Goal: Task Accomplishment & Management: Complete application form

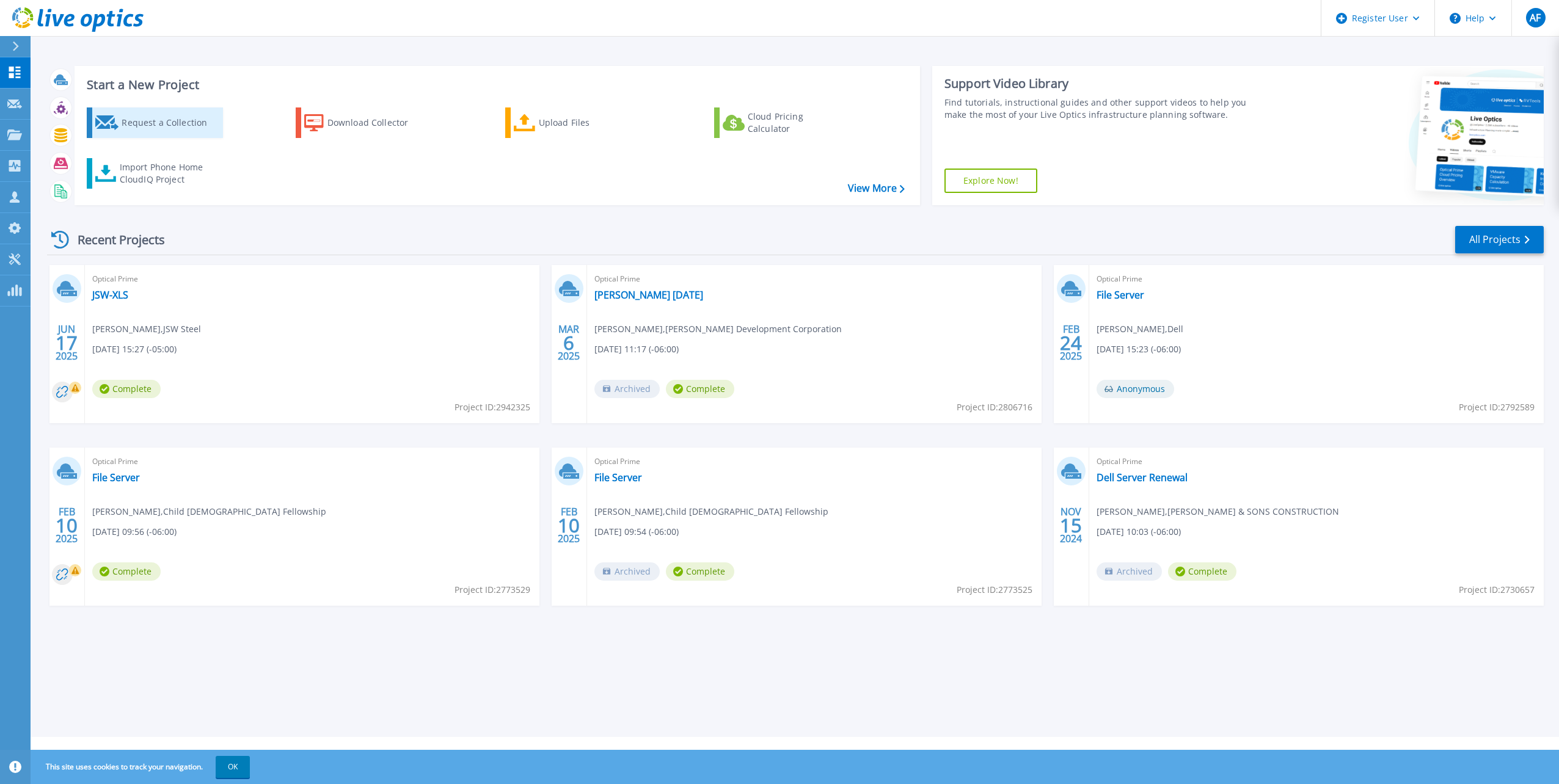
click at [135, 123] on div "Request a Collection" at bounding box center [171, 122] width 98 height 24
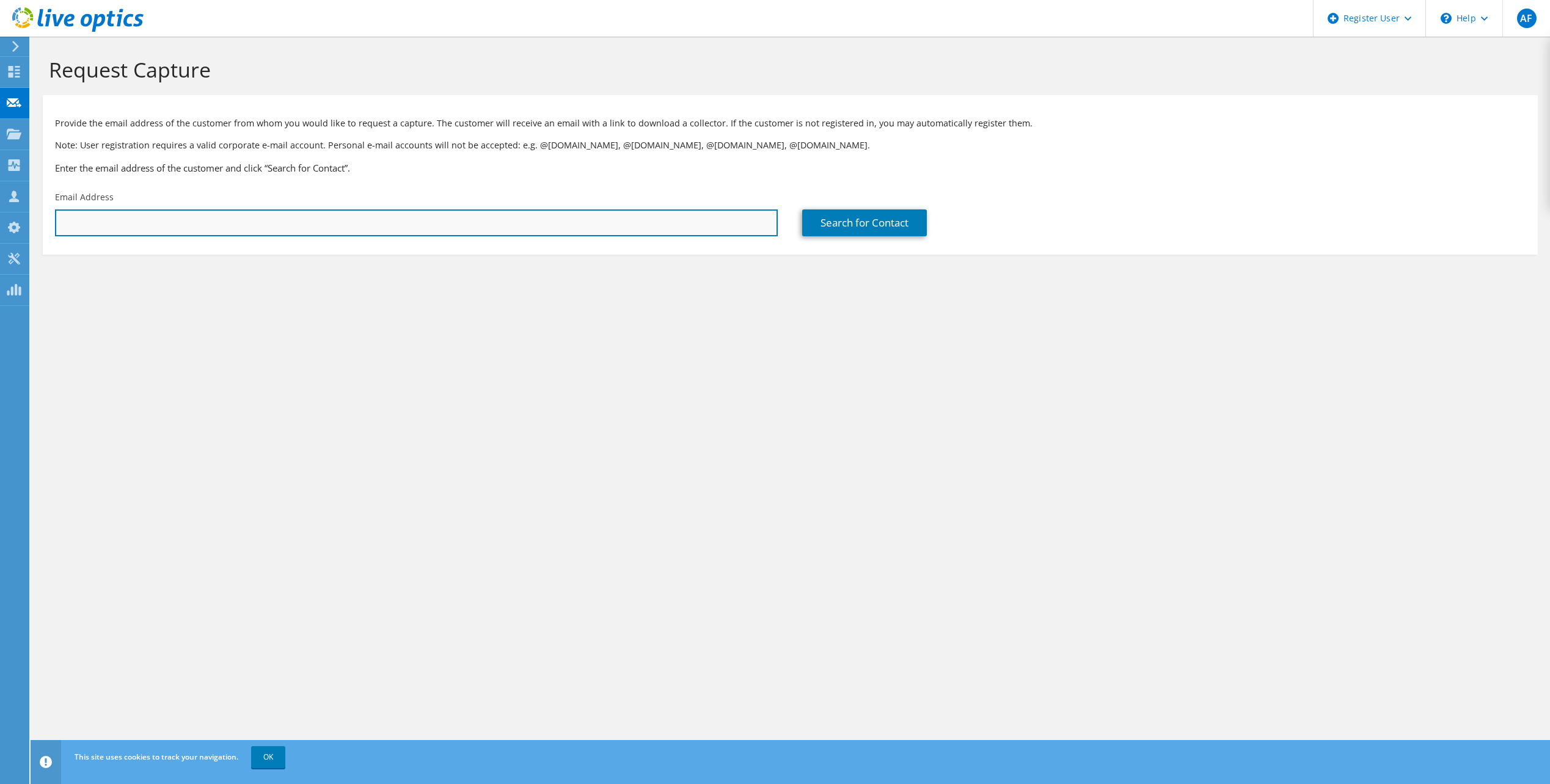
click at [126, 223] on input "text" at bounding box center [417, 223] width 722 height 27
paste input "john.vegas@idera.com"
type input "john.vegas@idera.com"
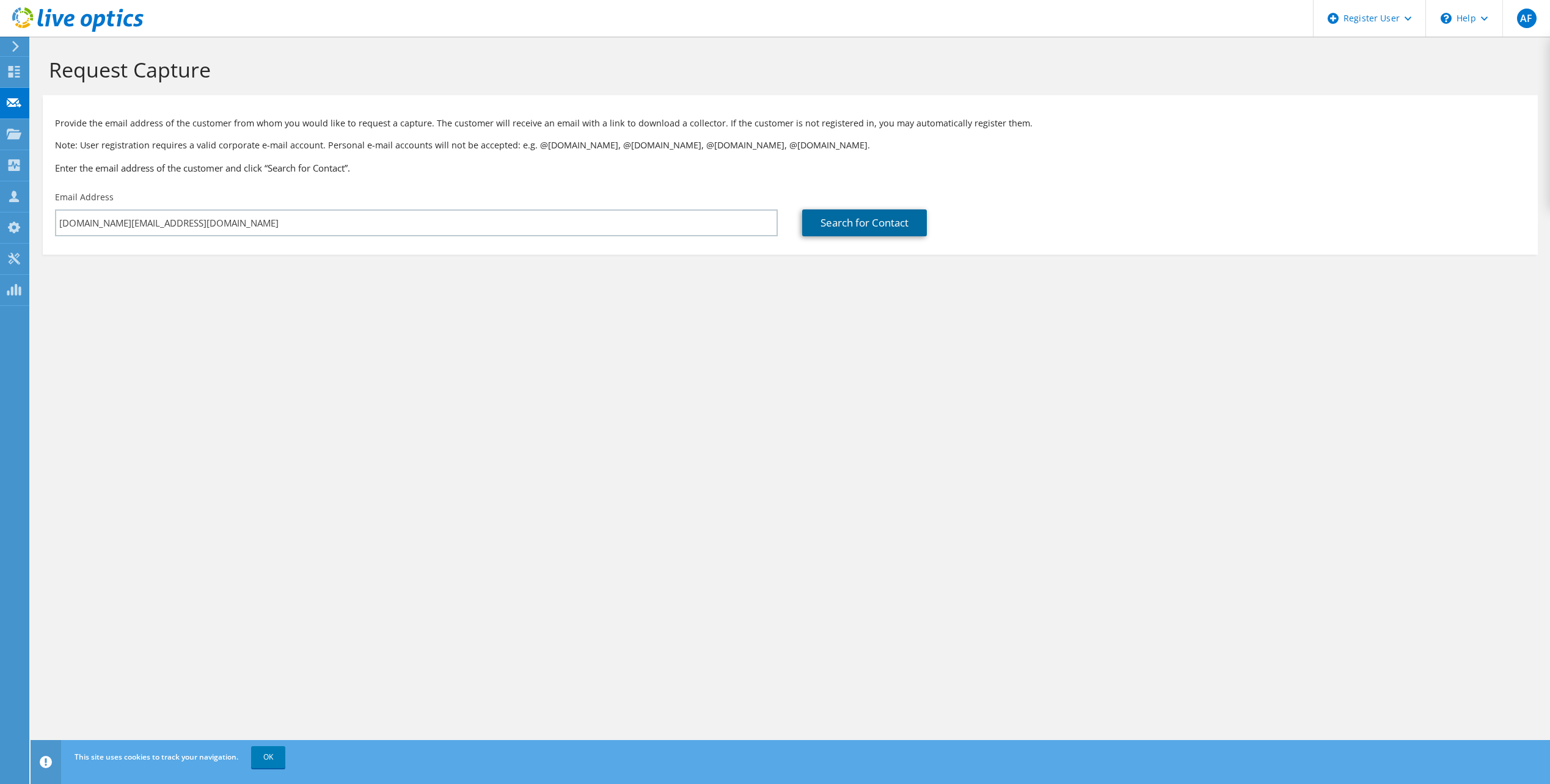
click at [832, 235] on link "Search for Contact" at bounding box center [865, 223] width 125 height 27
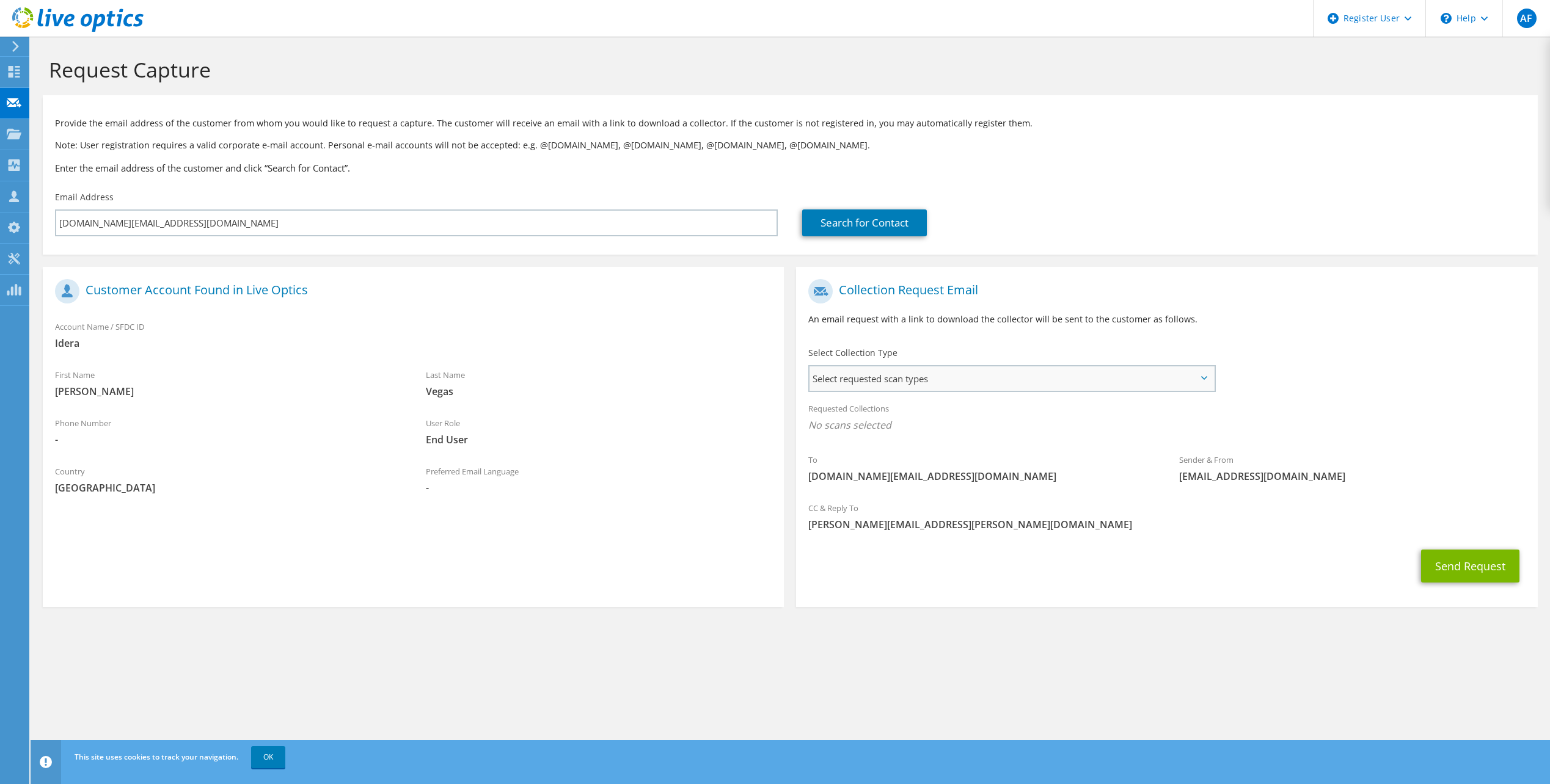
click at [934, 380] on span "Select requested scan types" at bounding box center [1011, 379] width 404 height 24
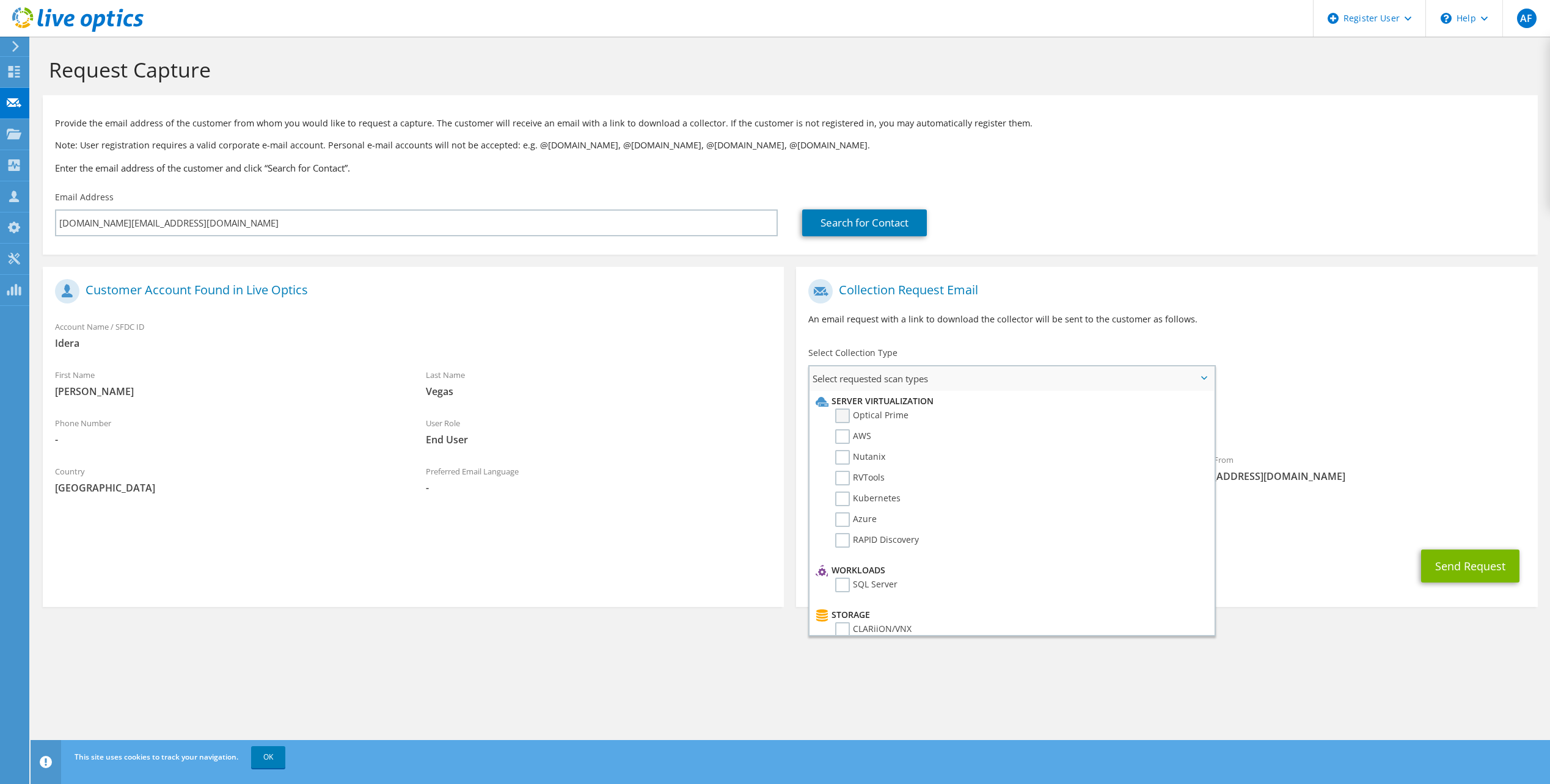
click at [853, 417] on label "Optical Prime" at bounding box center [871, 416] width 74 height 15
click at [0, 0] on input "Optical Prime" at bounding box center [0, 0] width 0 height 0
click at [1333, 392] on div "To john.vegas@idera.com Sender & From liveoptics@liveoptics.com" at bounding box center [1166, 386] width 741 height 226
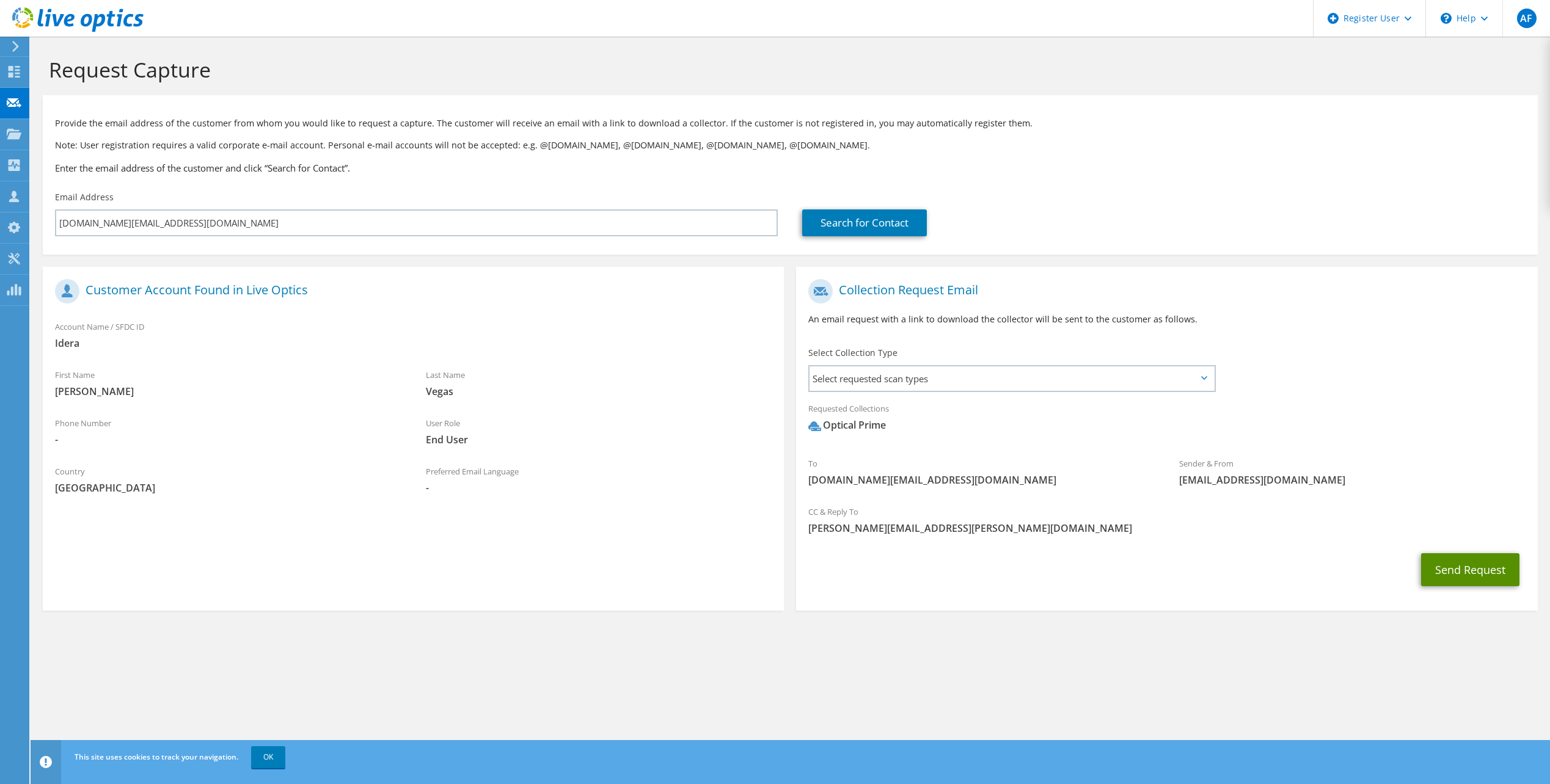
click at [1488, 572] on button "Send Request" at bounding box center [1469, 570] width 98 height 33
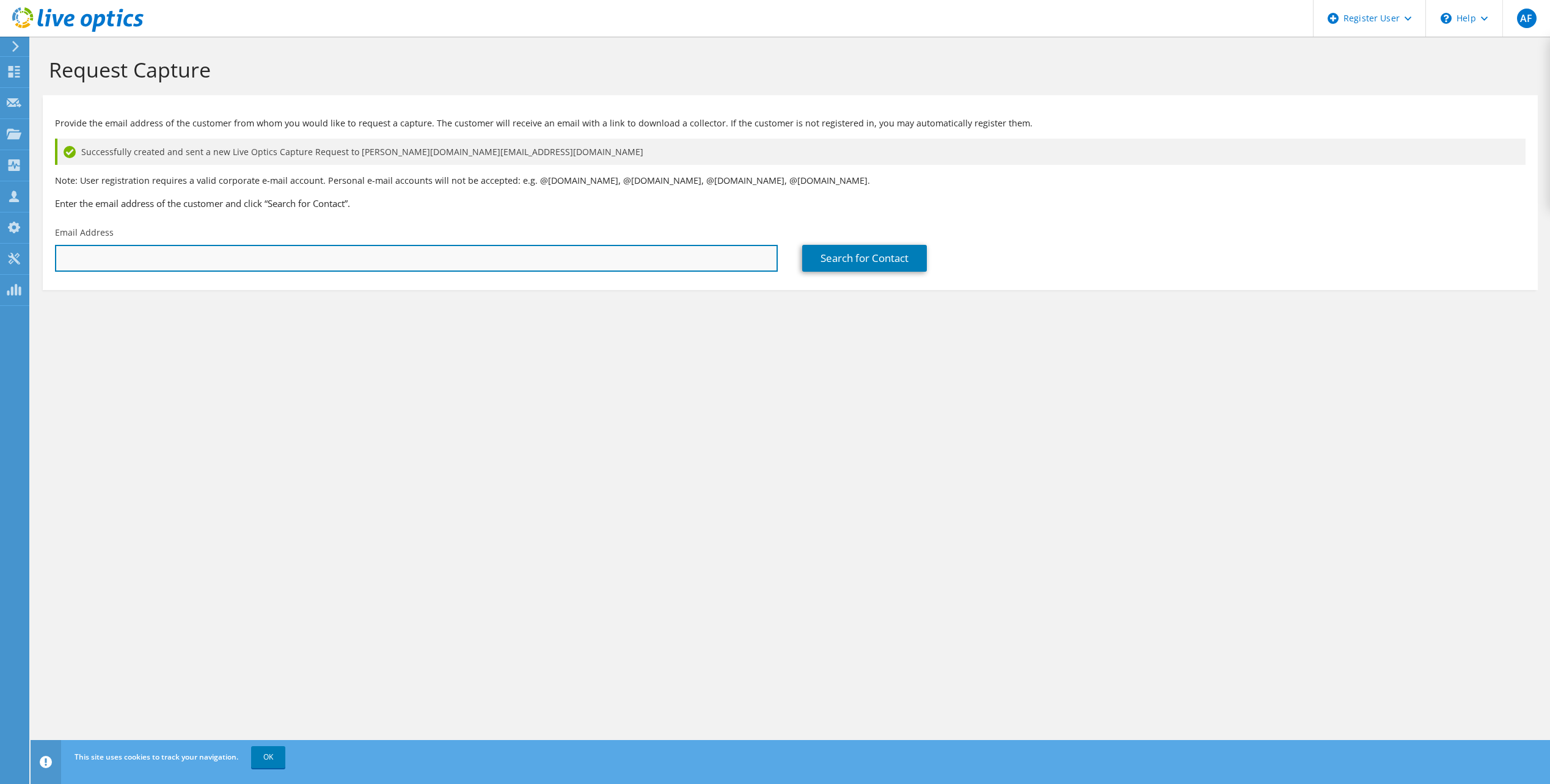
click at [169, 254] on input "text" at bounding box center [417, 258] width 722 height 27
paste input "sam.benson@idera.com"
type input "sam.benson@idera.com"
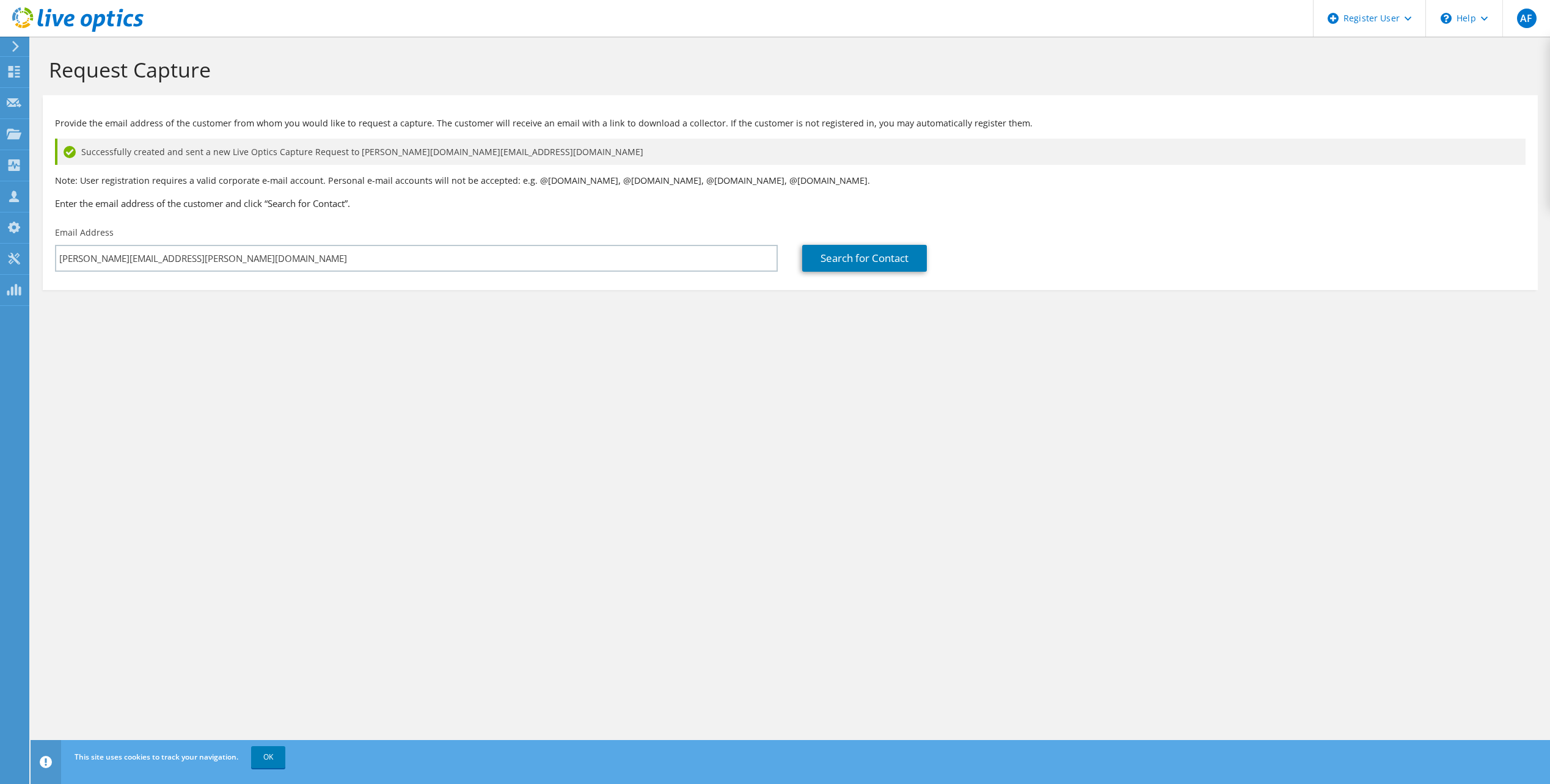
click at [313, 342] on section "Request Capture Provide the email address of the customer from whom you would l…" at bounding box center [790, 194] width 1519 height 315
click at [819, 259] on link "Search for Contact" at bounding box center [865, 258] width 125 height 27
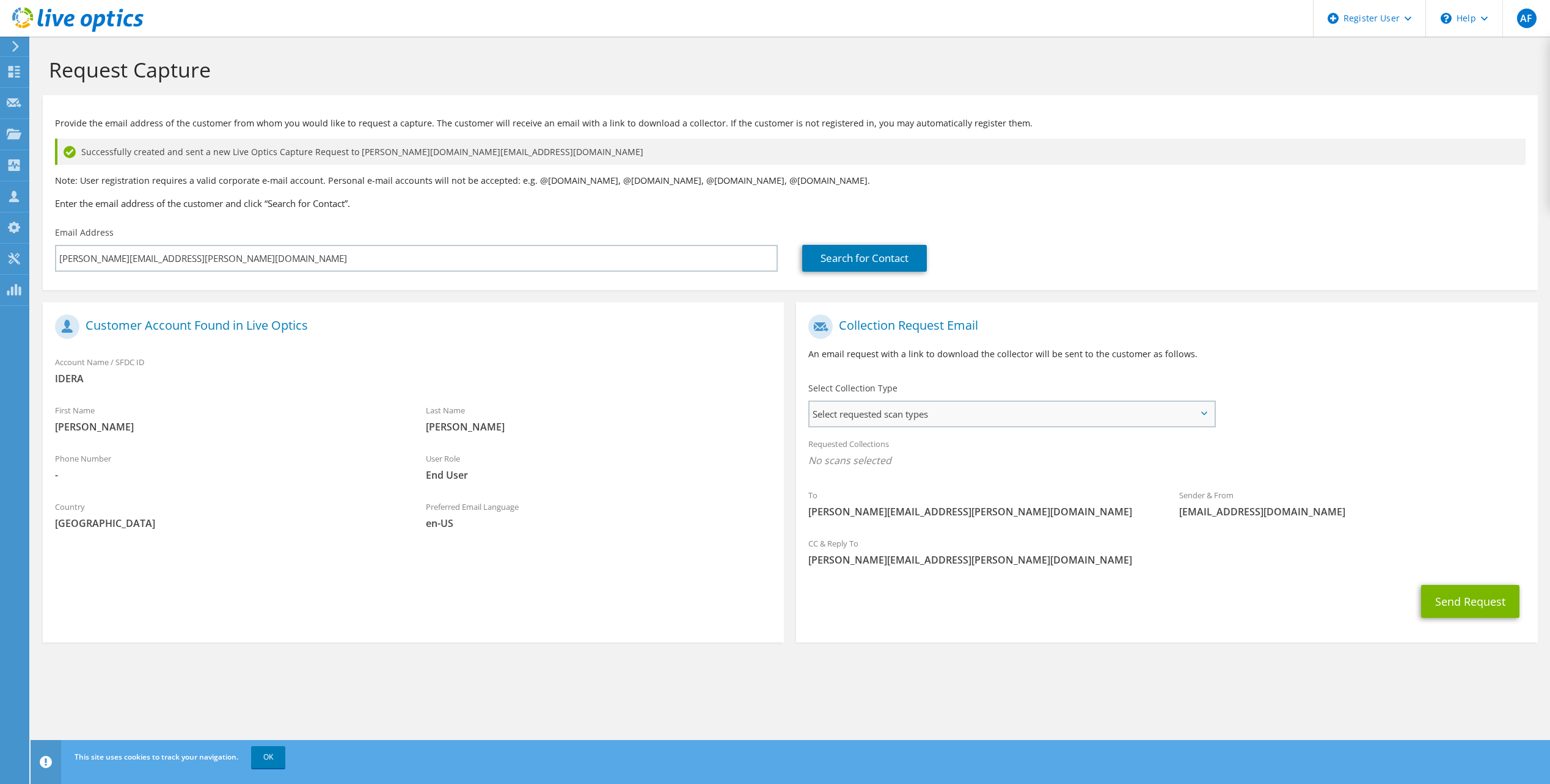
click at [932, 419] on span "Select requested scan types" at bounding box center [1011, 413] width 404 height 24
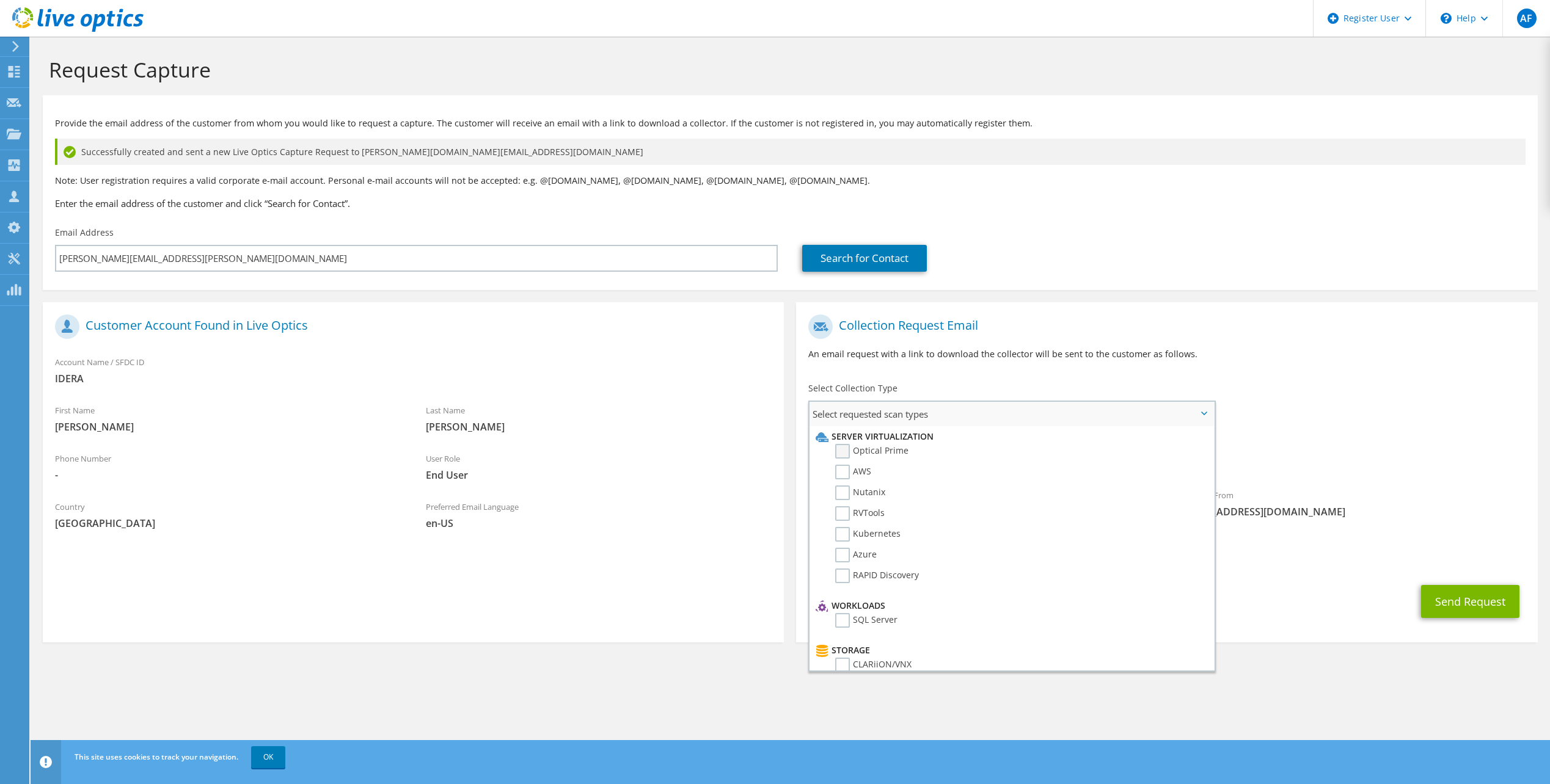
click at [867, 450] on label "Optical Prime" at bounding box center [871, 451] width 74 height 15
click at [0, 0] on input "Optical Prime" at bounding box center [0, 0] width 0 height 0
click at [1400, 354] on p "An email request with a link to download the collector will be sent to the cust…" at bounding box center [1166, 354] width 716 height 13
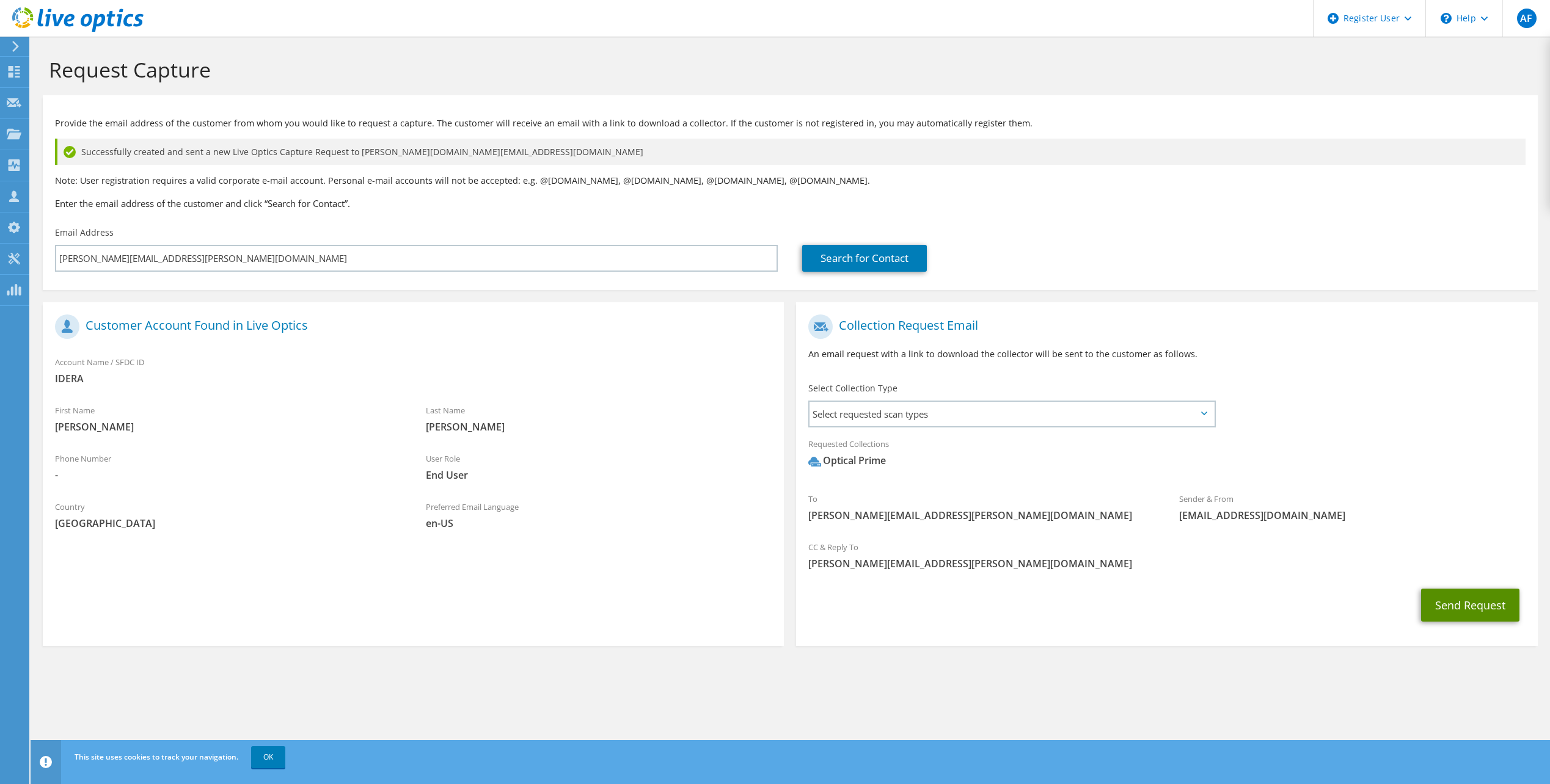
click at [1460, 608] on button "Send Request" at bounding box center [1469, 605] width 98 height 33
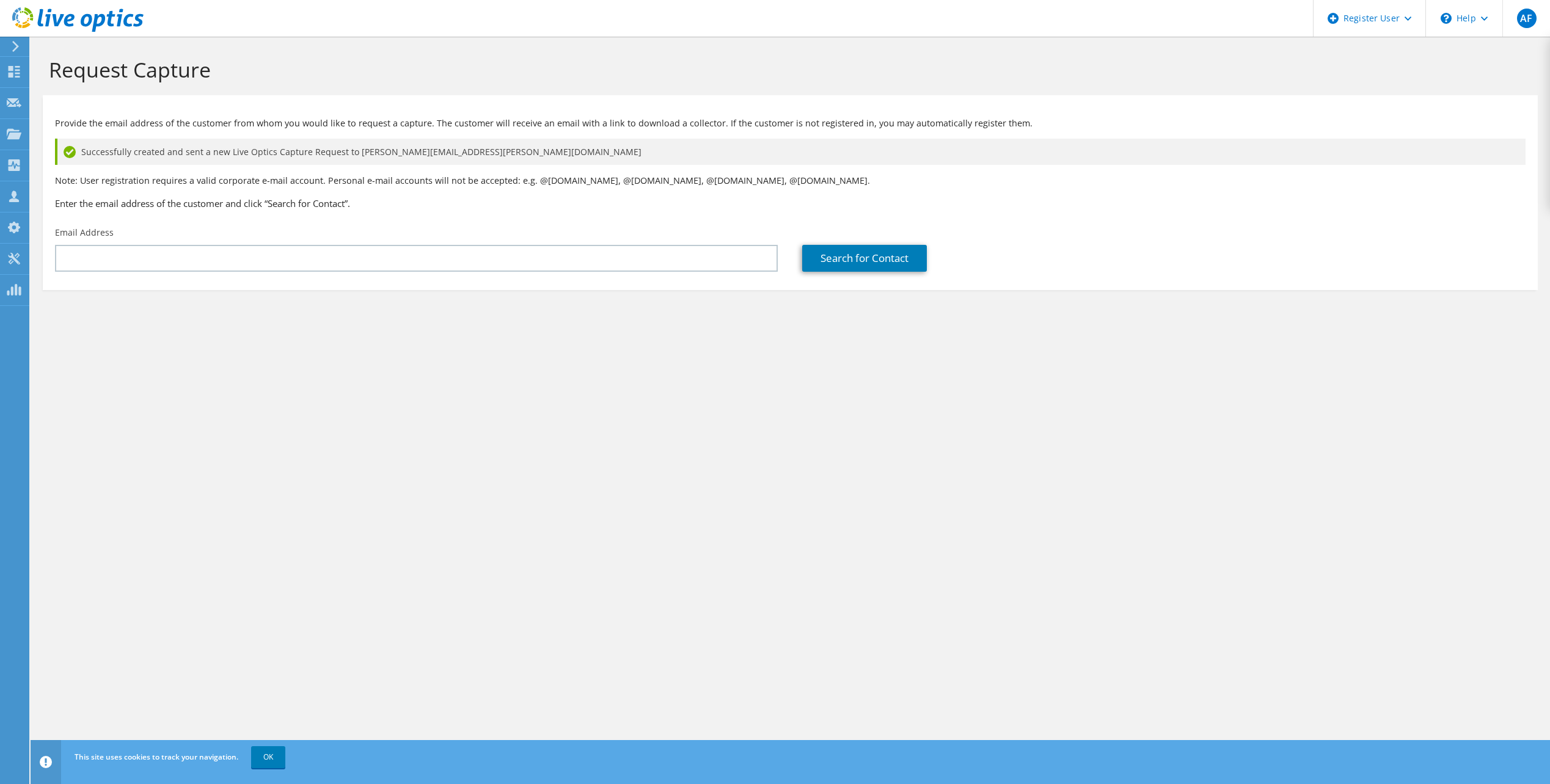
click at [102, 17] on use at bounding box center [77, 19] width 131 height 24
